Goal: Information Seeking & Learning: Learn about a topic

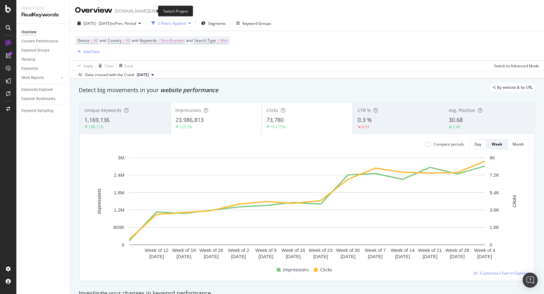
click at [162, 9] on icon "arrow-right-arrow-left" at bounding box center [164, 11] width 4 height 4
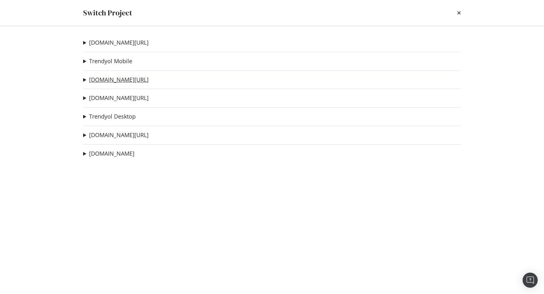
click at [126, 81] on link "[DOMAIN_NAME][URL]" at bounding box center [119, 80] width 60 height 7
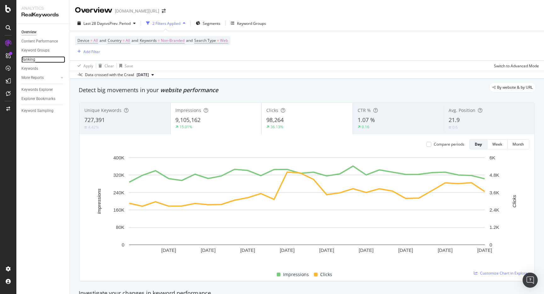
click at [33, 61] on div "Ranking" at bounding box center [28, 59] width 14 height 7
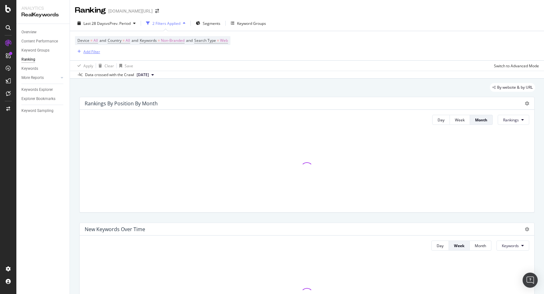
click at [97, 52] on div "Add Filter" at bounding box center [91, 51] width 17 height 5
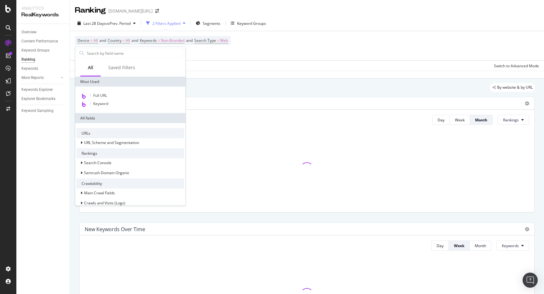
click at [219, 65] on div "Apply Clear Save Switch to Advanced Mode" at bounding box center [307, 65] width 474 height 10
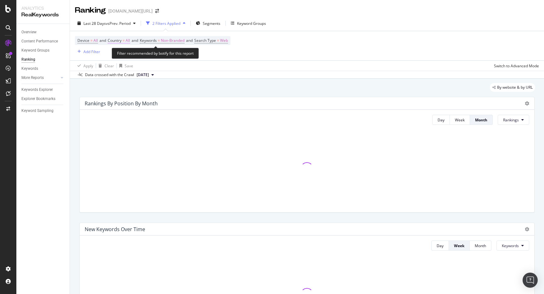
click at [111, 40] on span "Country" at bounding box center [115, 40] width 14 height 5
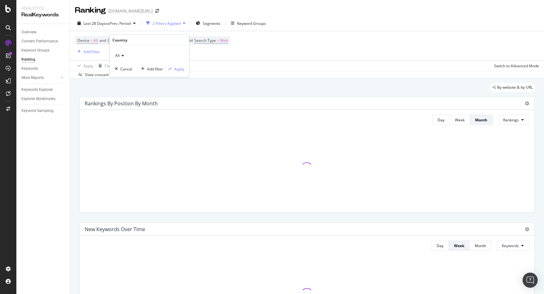
click at [122, 51] on div "All" at bounding box center [149, 56] width 69 height 10
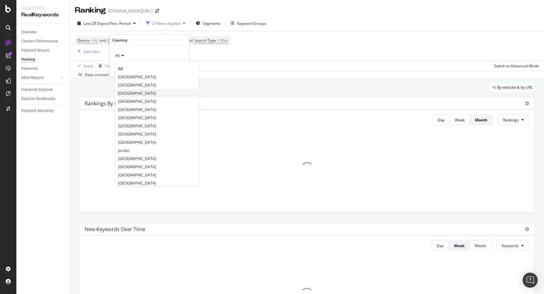
click at [127, 93] on span "[GEOGRAPHIC_DATA]" at bounding box center [137, 92] width 38 height 5
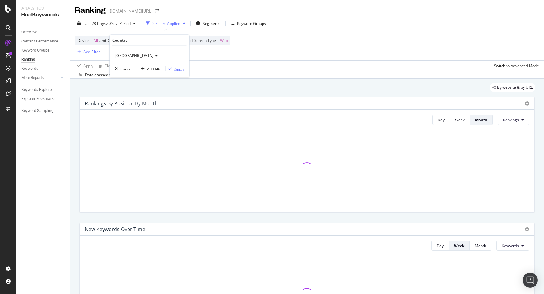
click at [175, 69] on div "Apply" at bounding box center [179, 68] width 10 height 5
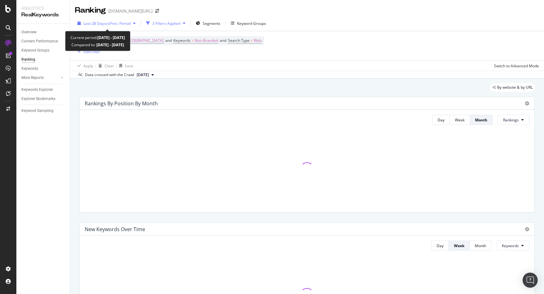
click at [124, 26] on div "Last 28 Days vs Prev. Period" at bounding box center [106, 23] width 63 height 9
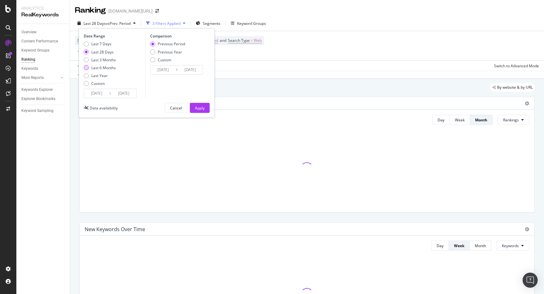
click at [111, 67] on div "Last 6 Months" at bounding box center [103, 67] width 25 height 5
type input "[DATE]"
click at [201, 106] on div "Apply" at bounding box center [200, 108] width 10 height 5
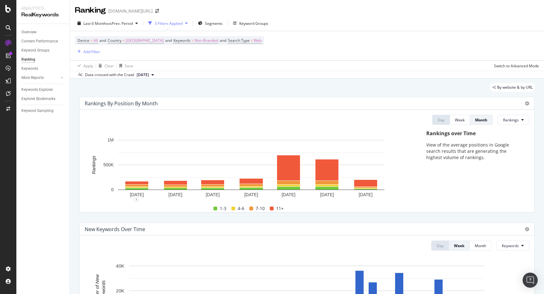
click at [182, 37] on span "Device = All and Country = [GEOGRAPHIC_DATA] and Keywords = Non-Branded and Sea…" at bounding box center [169, 40] width 184 height 9
click at [195, 42] on span "Non-Branded" at bounding box center [207, 40] width 24 height 9
click at [190, 56] on span "Non-Branded" at bounding box center [180, 55] width 26 height 5
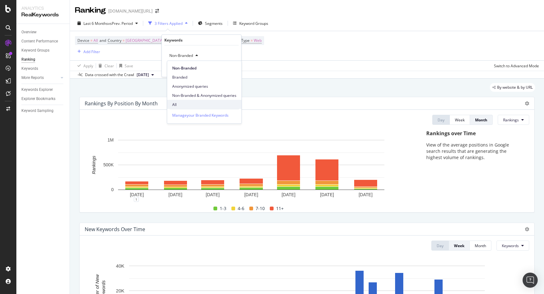
click at [183, 102] on span "All" at bounding box center [204, 105] width 64 height 6
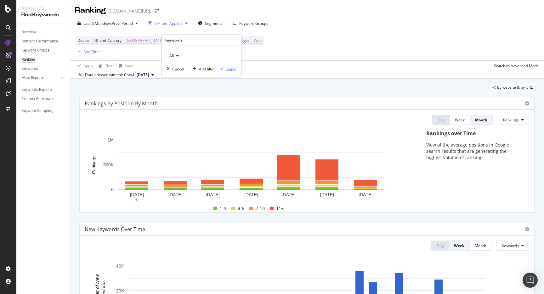
click at [229, 66] on div "Apply" at bounding box center [231, 68] width 10 height 5
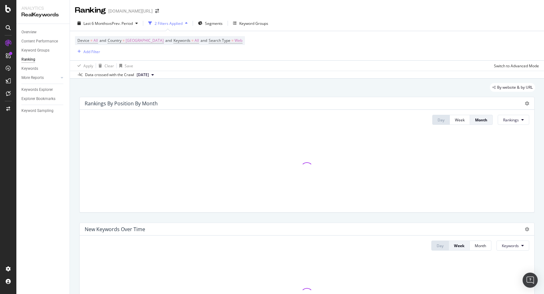
click at [288, 58] on div "Device = All and Country = [GEOGRAPHIC_DATA] and Keywords = All and Search Type…" at bounding box center [307, 45] width 464 height 29
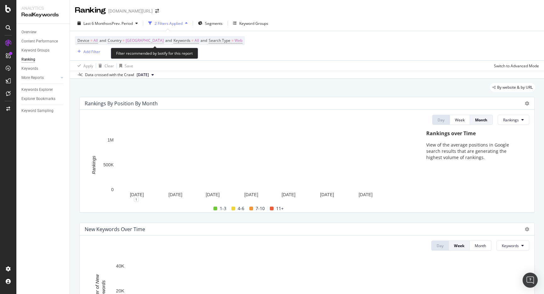
click at [144, 41] on span "[GEOGRAPHIC_DATA]" at bounding box center [145, 40] width 38 height 9
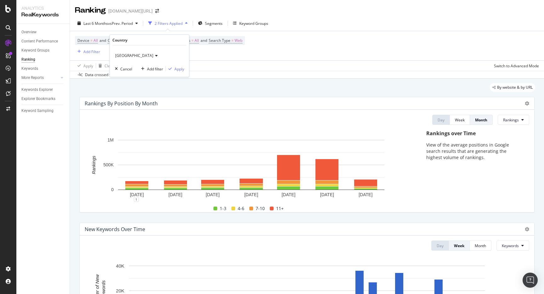
click at [297, 23] on div "Last 6 Months vs Prev. Period 2 Filters Applied Segments Keyword Groups" at bounding box center [307, 24] width 474 height 13
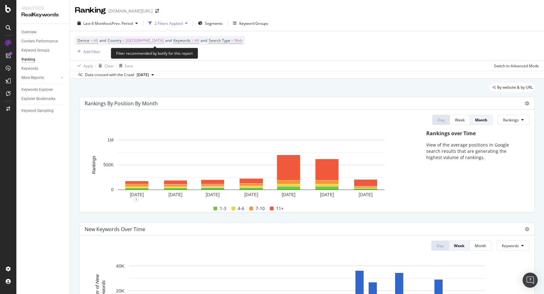
click at [142, 40] on span "[GEOGRAPHIC_DATA]" at bounding box center [145, 40] width 38 height 9
click at [295, 24] on div "Last 6 Months vs Prev. Period 2 Filters Applied Segments Keyword Groups" at bounding box center [307, 24] width 474 height 13
click at [212, 25] on span "Segments" at bounding box center [214, 23] width 18 height 5
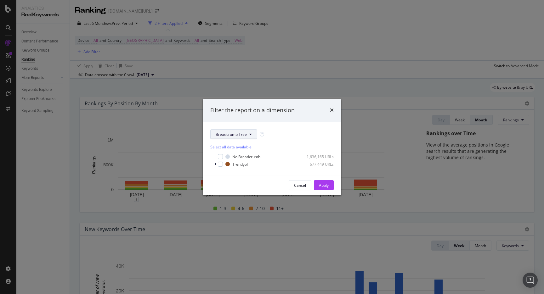
click at [229, 132] on button "Breadcrumb Tree" at bounding box center [233, 134] width 47 height 10
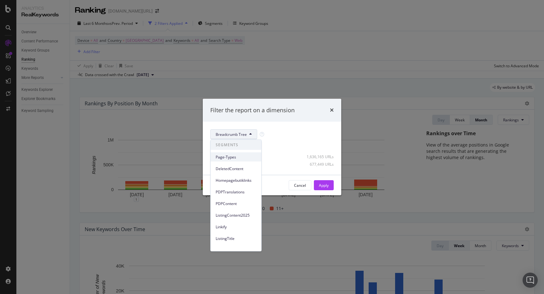
click at [236, 153] on div "Page-Types" at bounding box center [236, 157] width 51 height 9
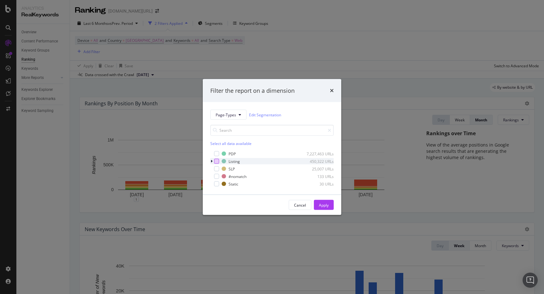
click at [217, 161] on div "modal" at bounding box center [216, 161] width 5 height 5
click at [320, 208] on div "Apply" at bounding box center [324, 205] width 10 height 9
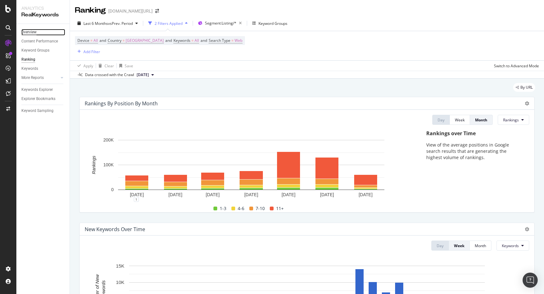
click at [31, 32] on div "Overview" at bounding box center [28, 32] width 15 height 7
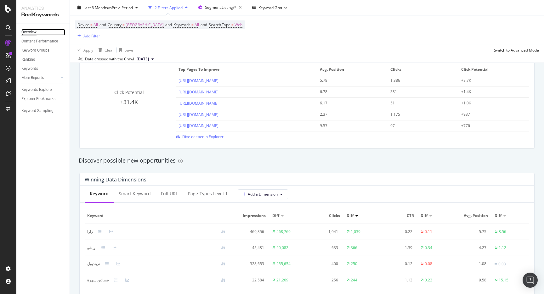
scroll to position [518, 0]
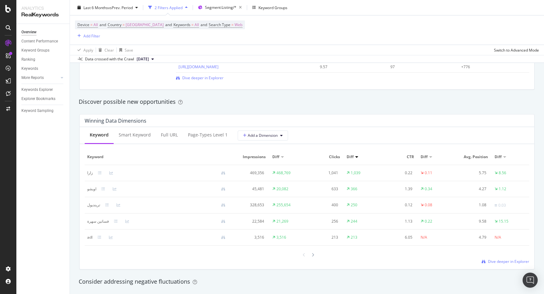
click at [41, 94] on div "Keywords Explorer" at bounding box center [45, 89] width 48 height 9
click at [41, 91] on div "Keywords Explorer" at bounding box center [36, 90] width 31 height 7
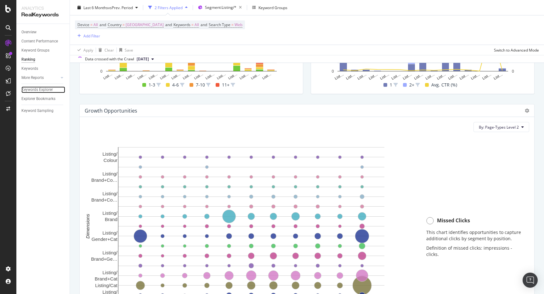
scroll to position [388, 0]
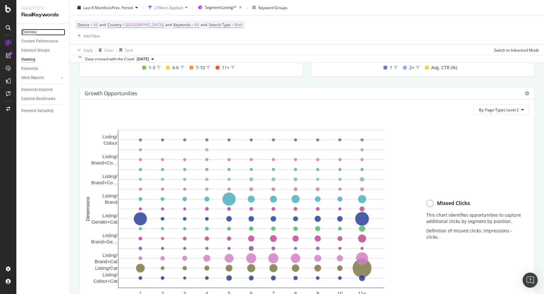
click at [24, 31] on div "Overview" at bounding box center [28, 32] width 15 height 7
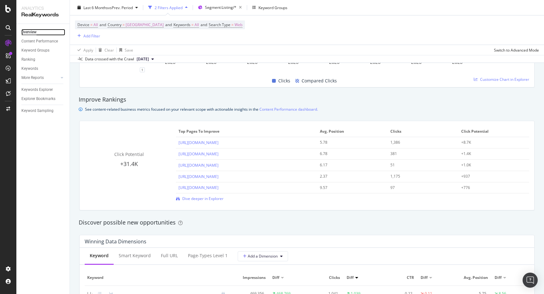
scroll to position [412, 0]
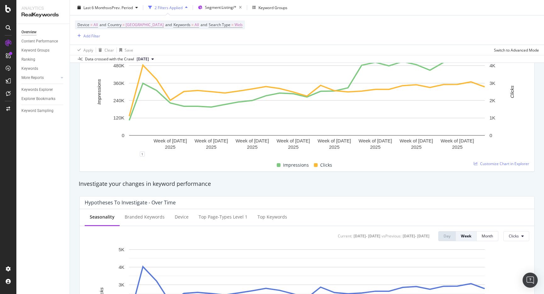
scroll to position [0, 0]
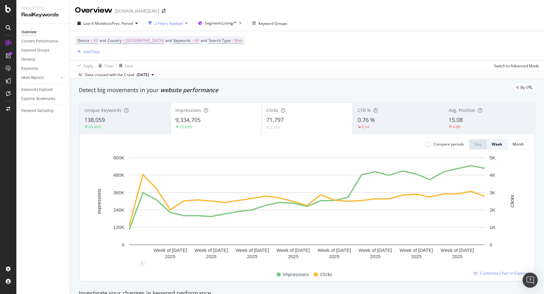
click at [252, 55] on div "Device = All and Country = [GEOGRAPHIC_DATA] and Keywords = All and Search Type…" at bounding box center [307, 45] width 464 height 29
